Goal: Task Accomplishment & Management: Use online tool/utility

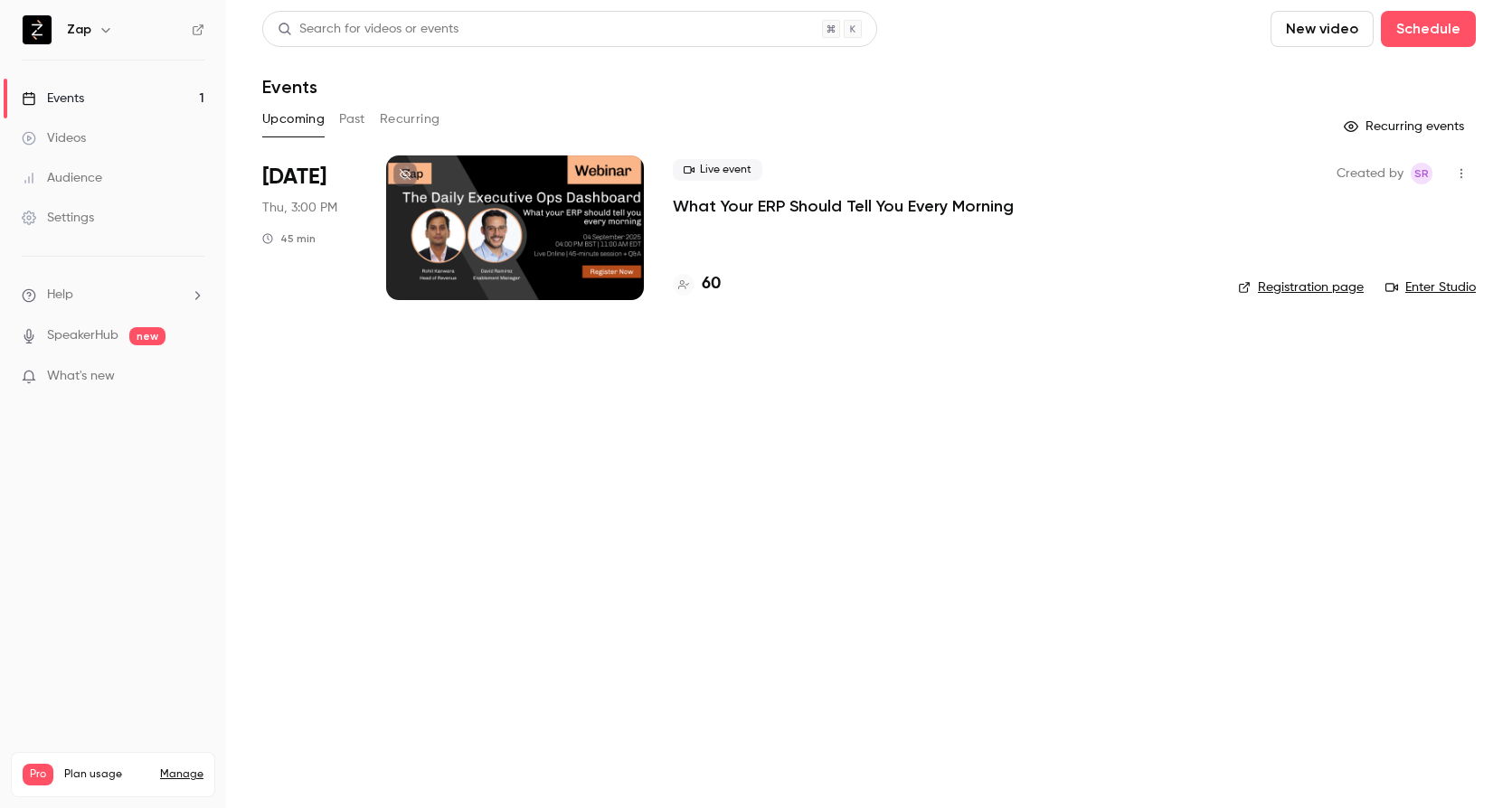
click at [741, 207] on p "What Your ERP Should Tell You Every Morning" at bounding box center [844, 206] width 341 height 22
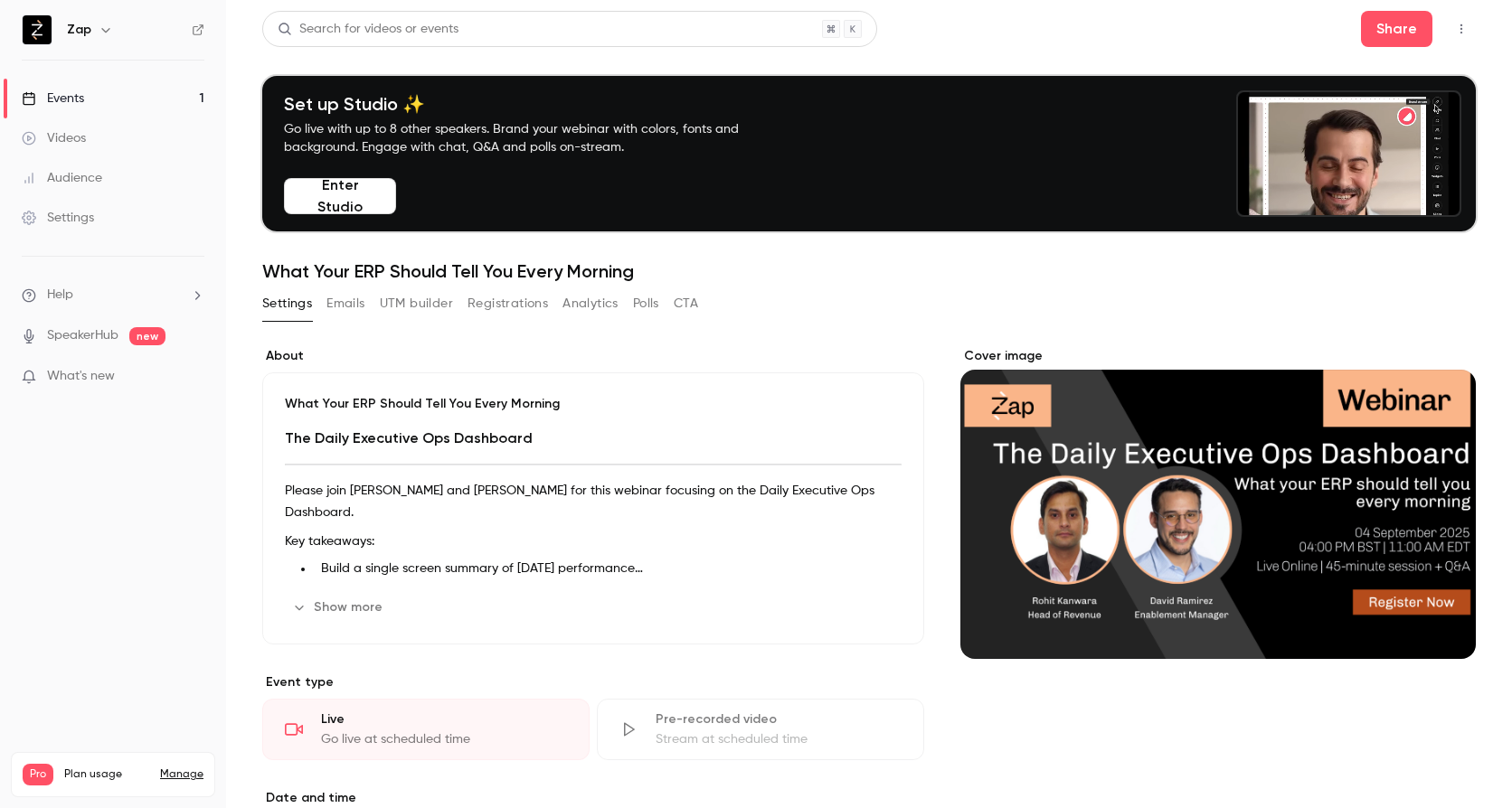
click at [522, 304] on button "Registrations" at bounding box center [508, 304] width 80 height 29
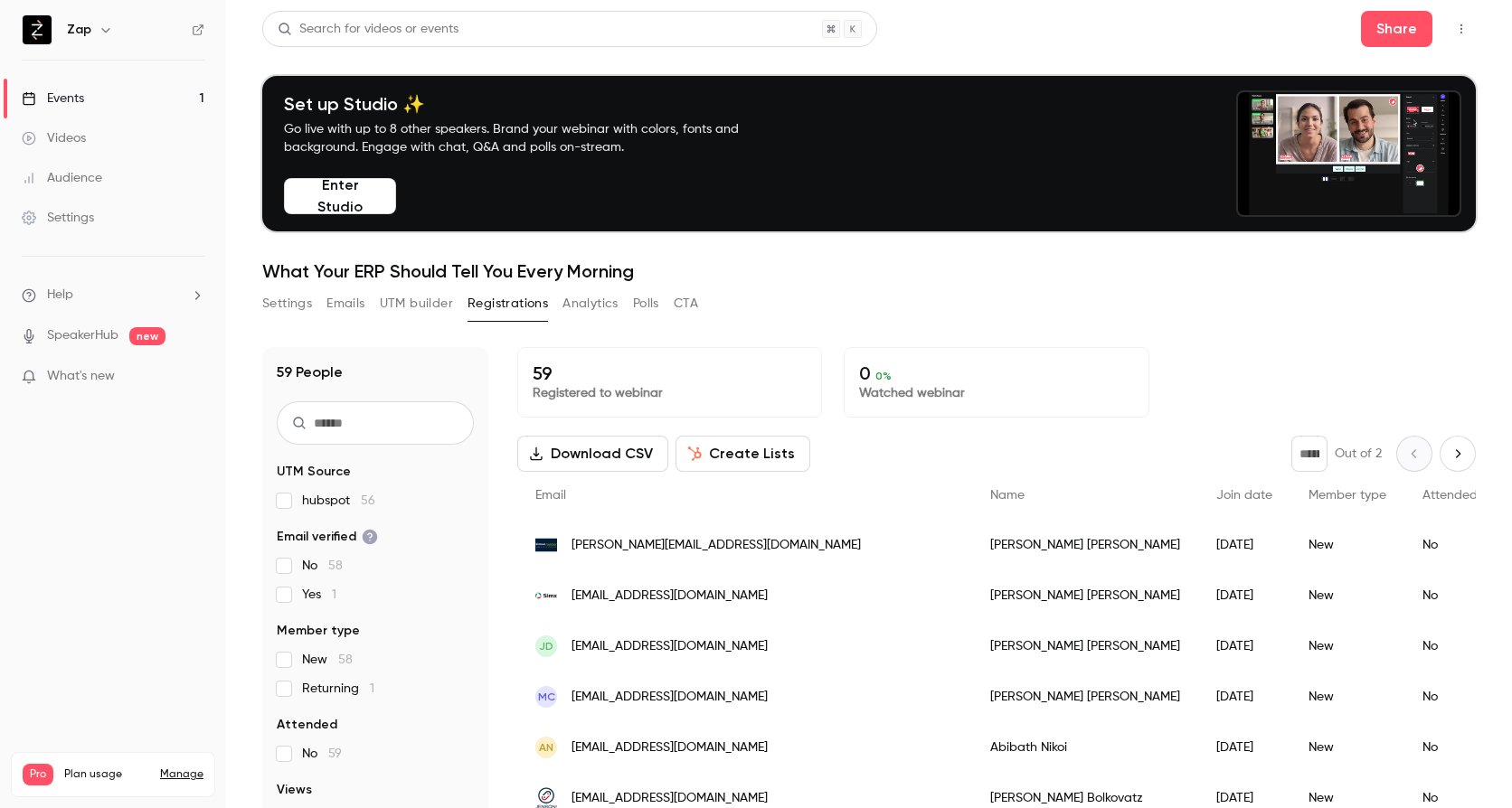
click at [286, 311] on button "Settings" at bounding box center [287, 304] width 50 height 29
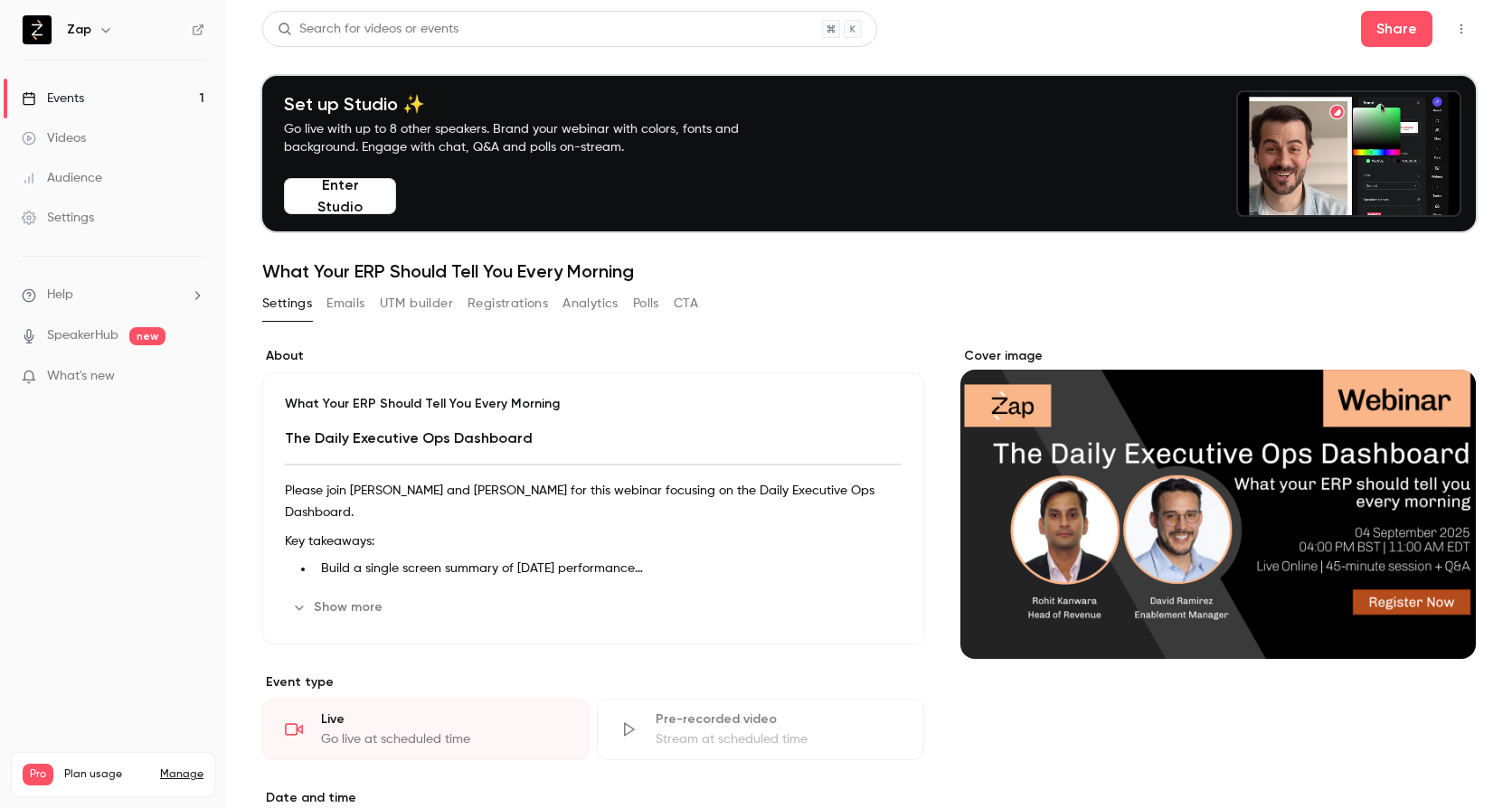
click at [369, 196] on button "Enter Studio" at bounding box center [340, 196] width 112 height 36
